Goal: Information Seeking & Learning: Learn about a topic

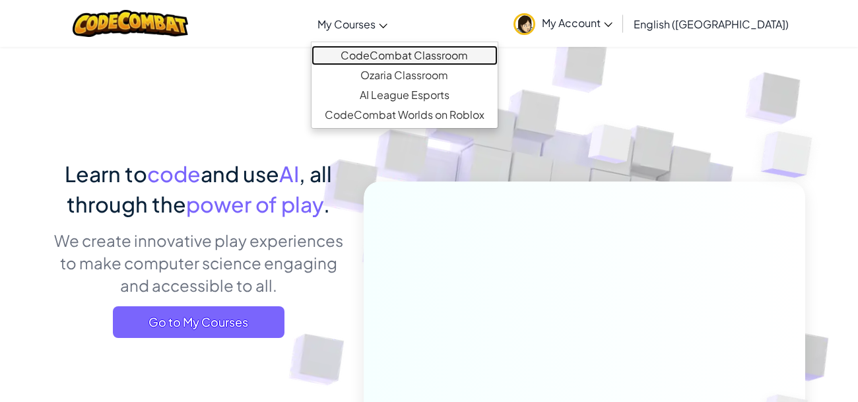
click at [444, 52] on link "CodeCombat Classroom" at bounding box center [405, 56] width 186 height 20
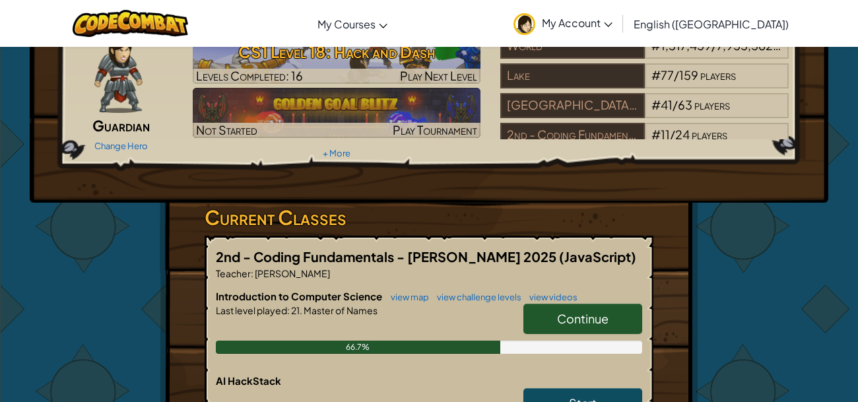
scroll to position [109, 0]
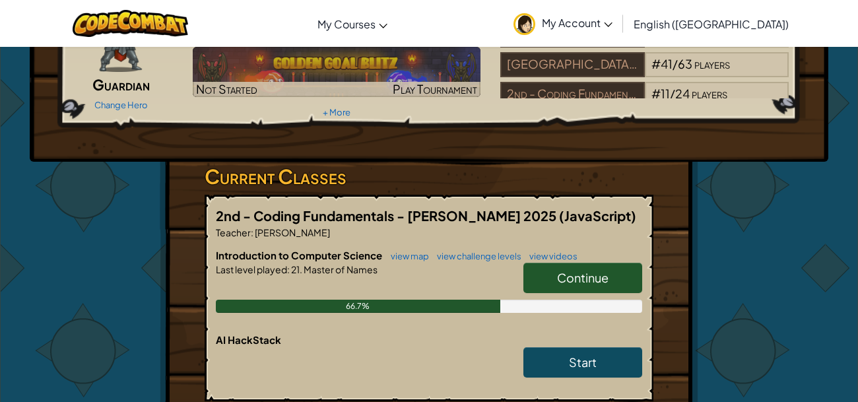
click at [570, 275] on span "Continue" at bounding box center [582, 277] width 51 height 15
